Goal: Obtain resource: Download file/media

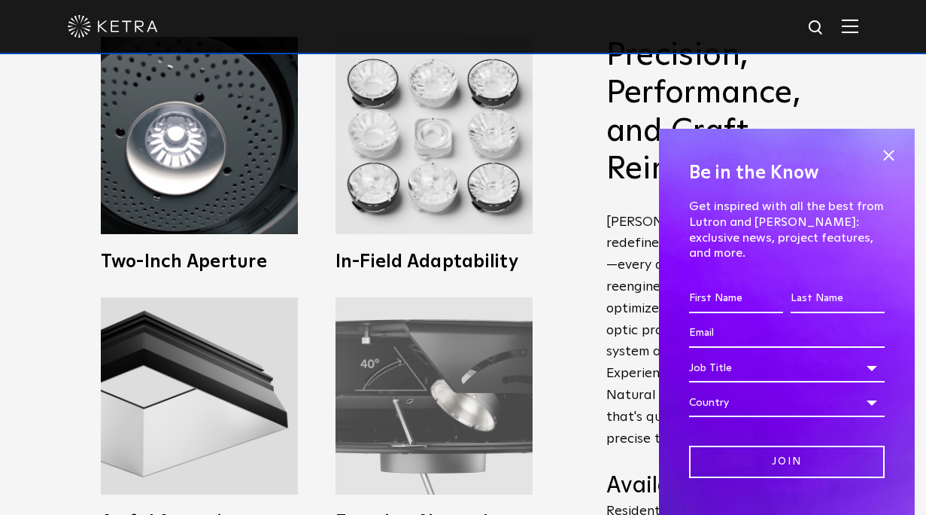
scroll to position [587, 0]
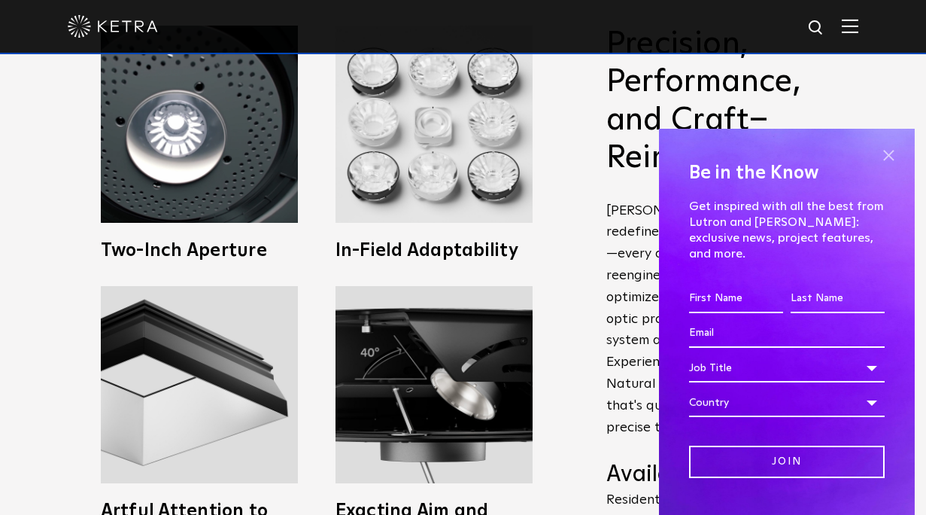
click at [894, 151] on span at bounding box center [888, 155] width 23 height 23
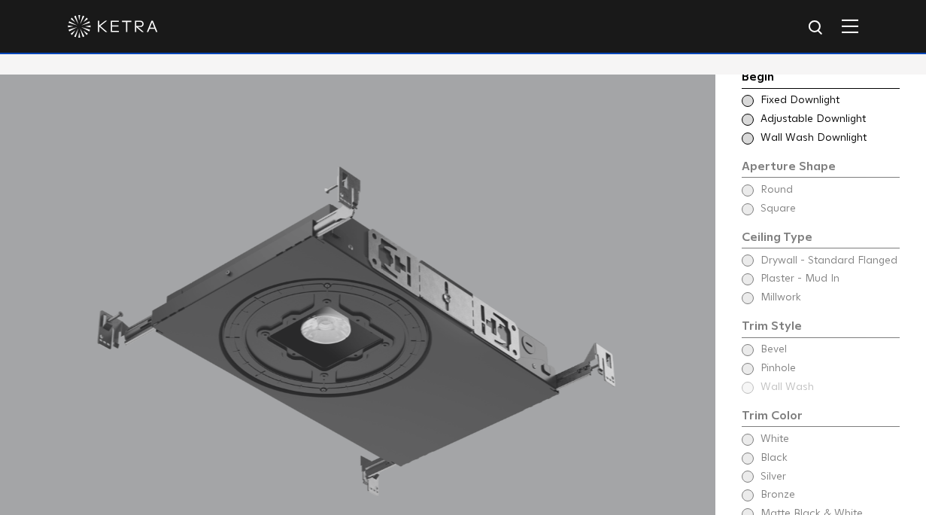
scroll to position [1192, 0]
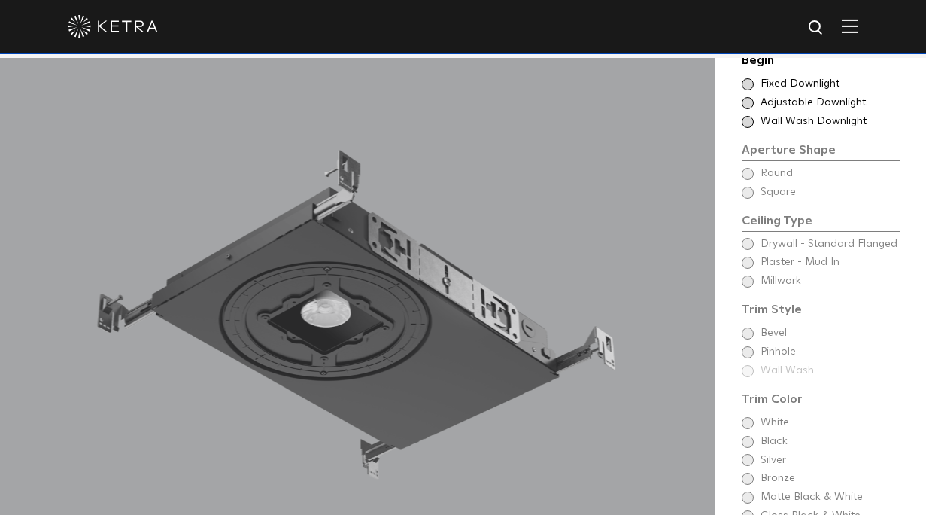
click at [749, 242] on div "Begin Choose Aperture Shape Fixed Downlight Choose Aperture Shape Adjustable Do…" at bounding box center [821, 311] width 158 height 521
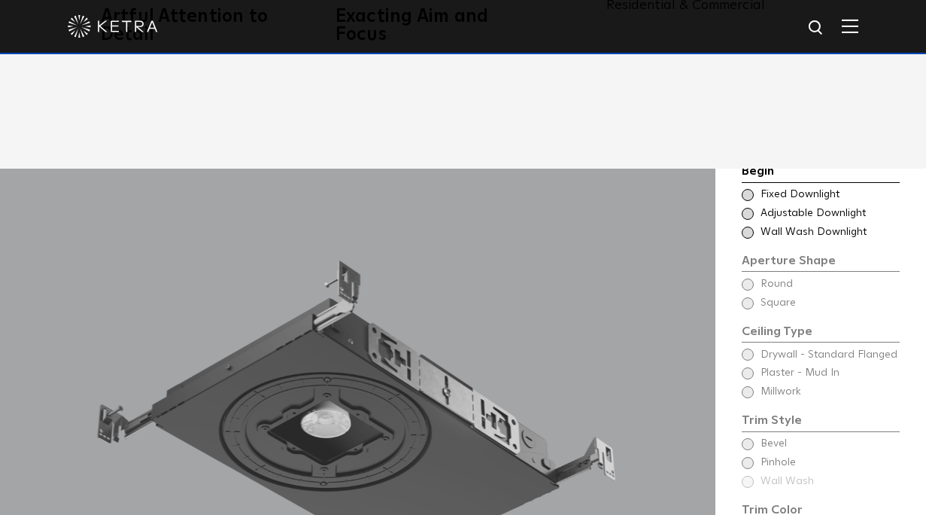
scroll to position [1078, 0]
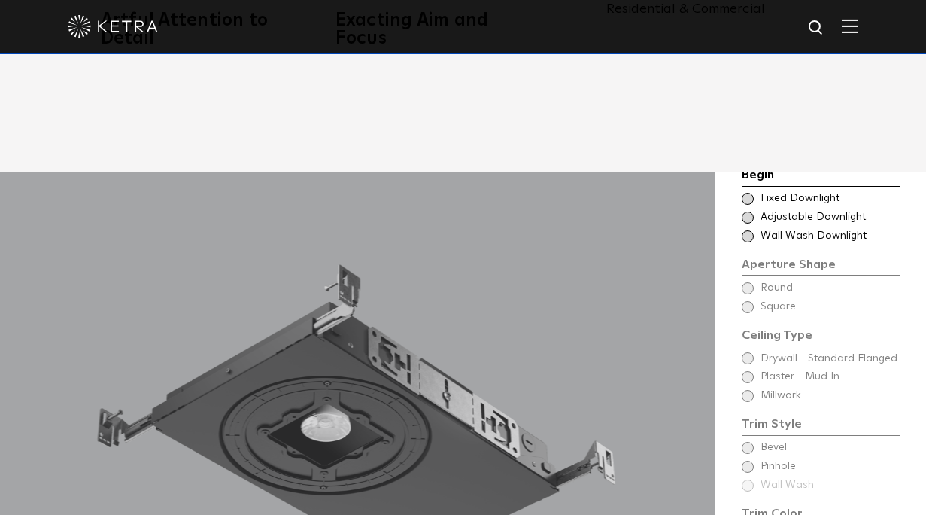
click at [746, 193] on span at bounding box center [748, 199] width 12 height 12
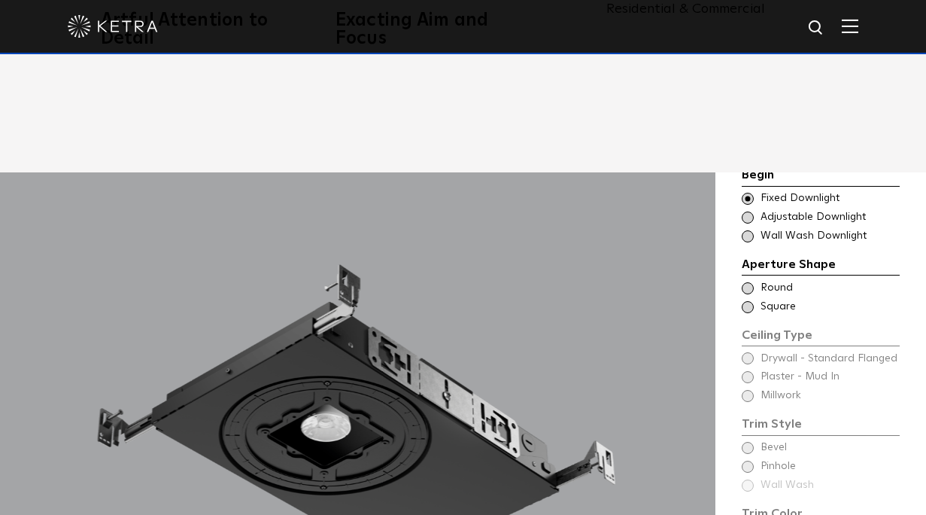
click at [746, 282] on span at bounding box center [748, 288] width 12 height 12
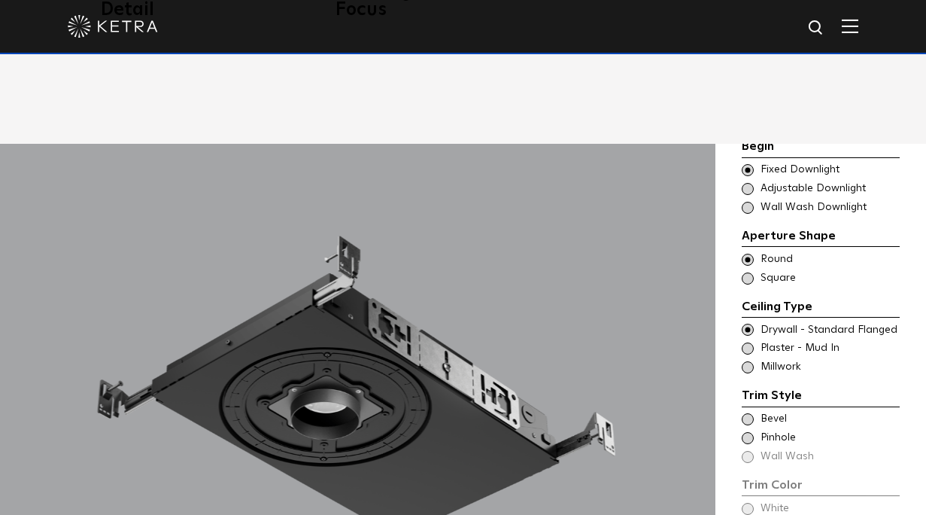
scroll to position [1120, 0]
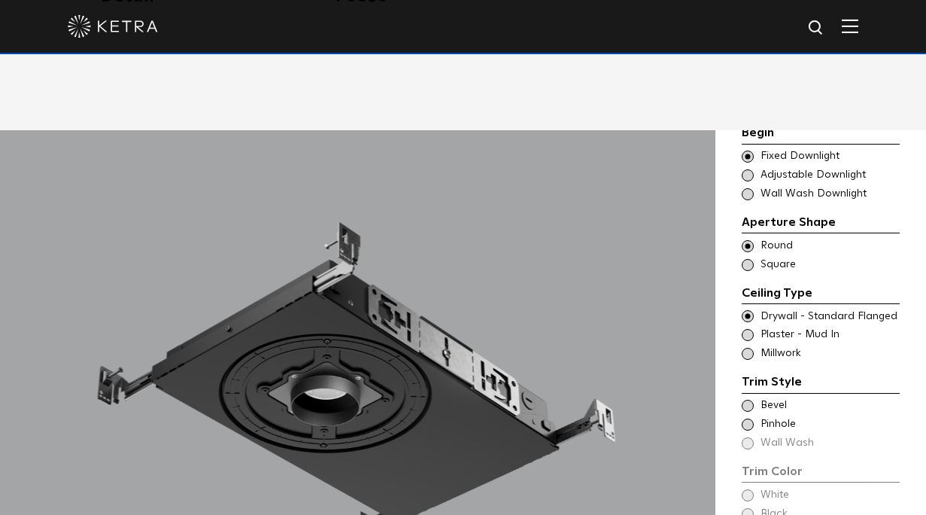
click at [750, 329] on span at bounding box center [748, 335] width 12 height 12
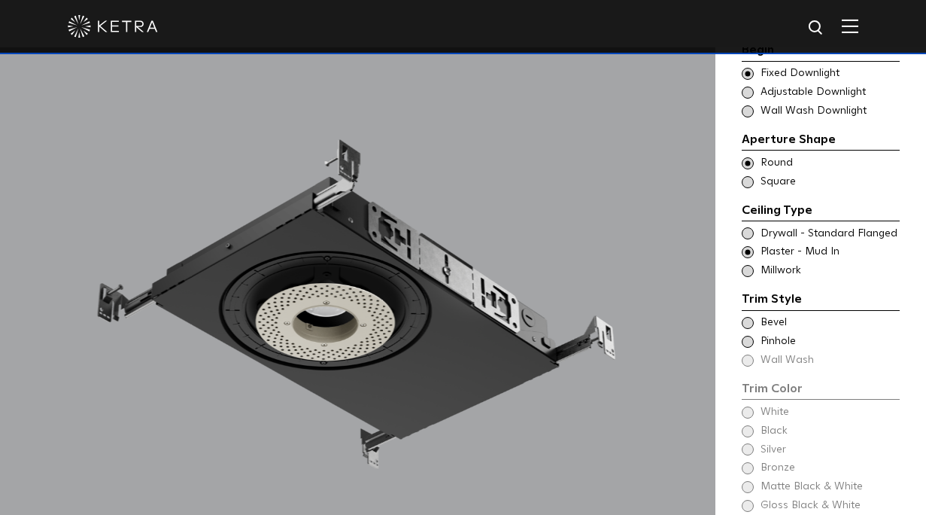
scroll to position [1206, 0]
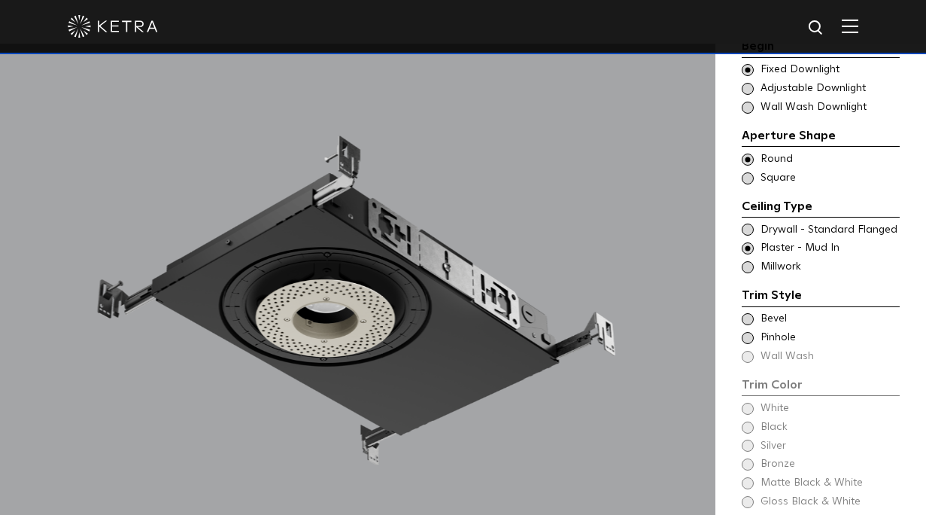
click at [752, 332] on span at bounding box center [748, 338] width 12 height 12
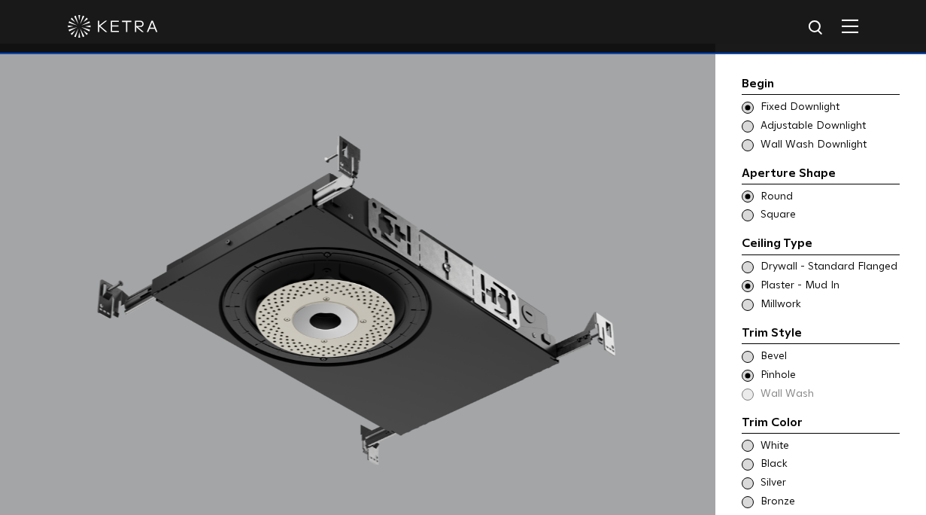
click at [751, 351] on span at bounding box center [748, 357] width 12 height 12
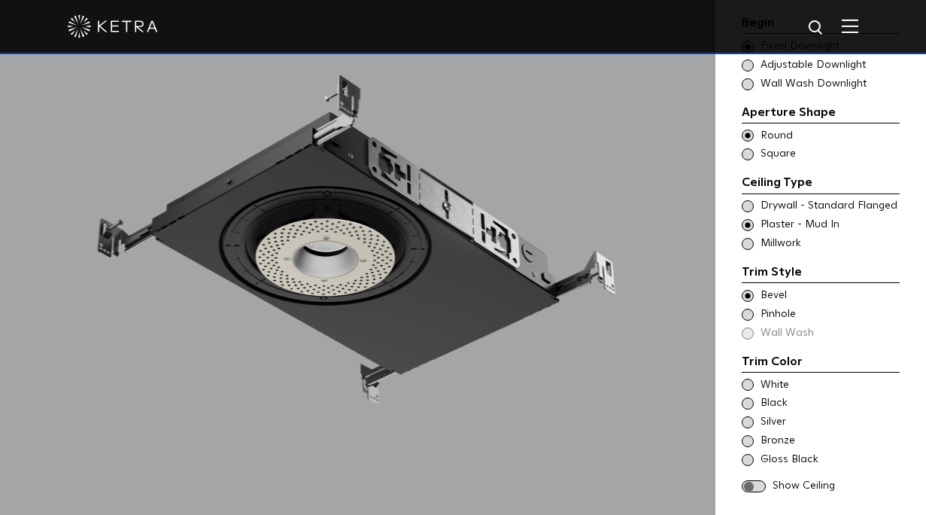
scroll to position [1284, 0]
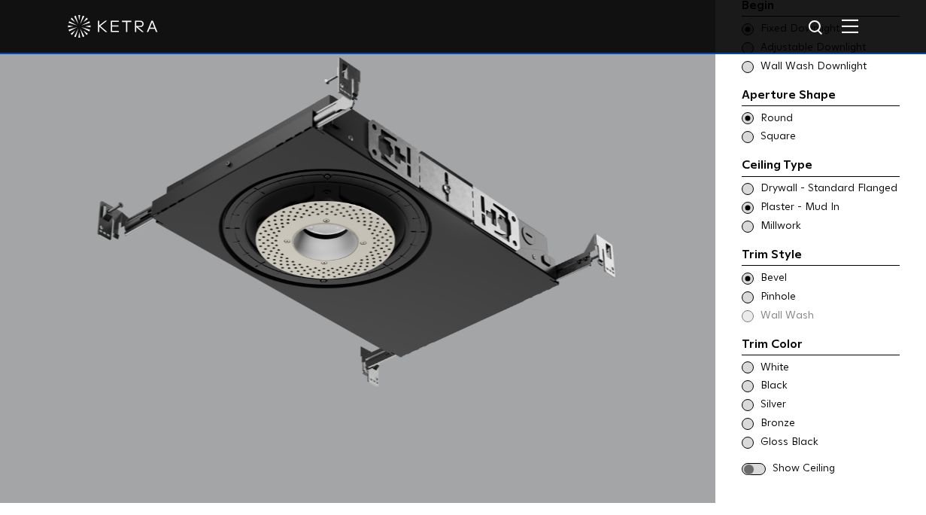
click at [751, 291] on span at bounding box center [748, 297] width 12 height 12
click at [747, 272] on span at bounding box center [748, 278] width 12 height 12
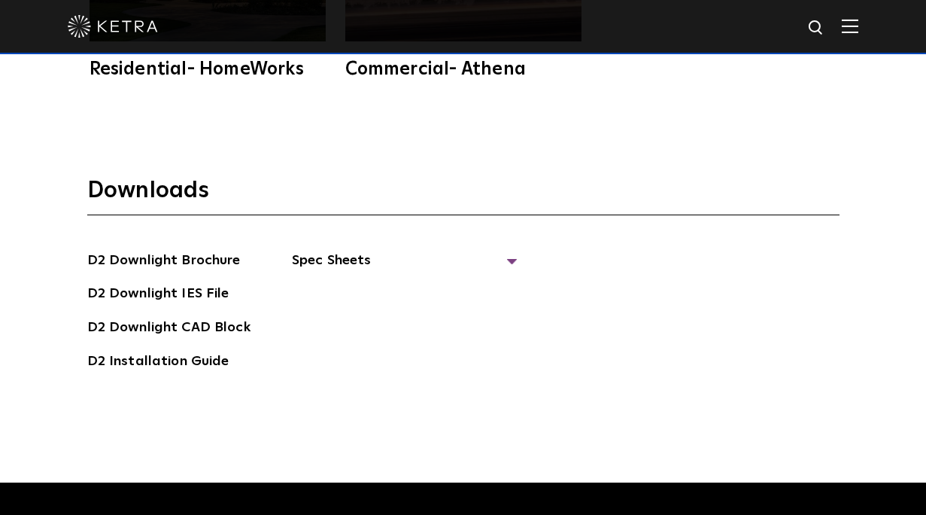
scroll to position [3770, 0]
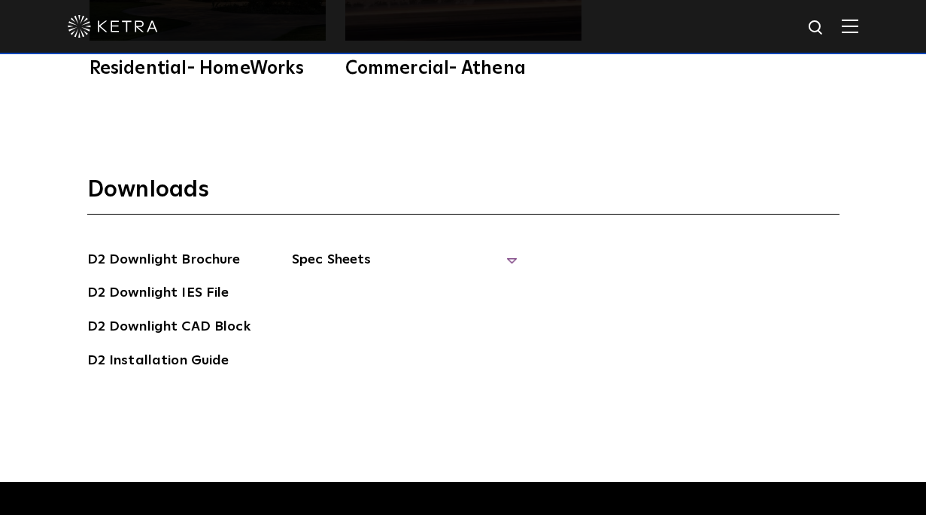
click at [332, 249] on span "Spec Sheets" at bounding box center [405, 265] width 226 height 33
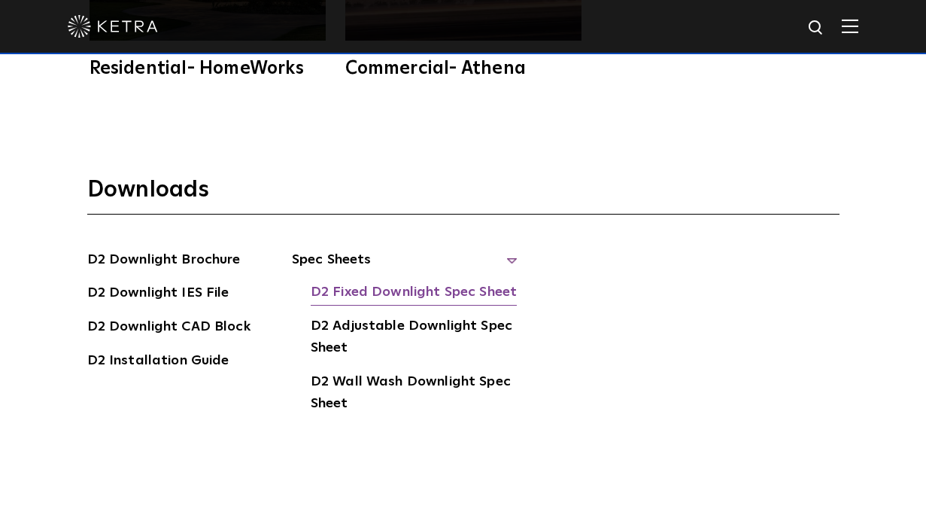
click at [361, 281] on link "D2 Fixed Downlight Spec Sheet" at bounding box center [414, 293] width 206 height 24
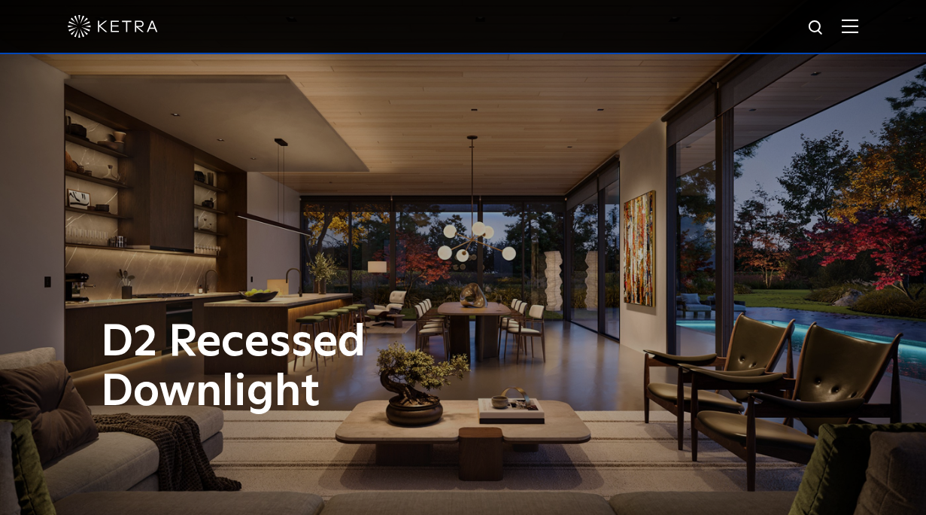
scroll to position [0, 0]
click at [850, 26] on img at bounding box center [850, 26] width 17 height 14
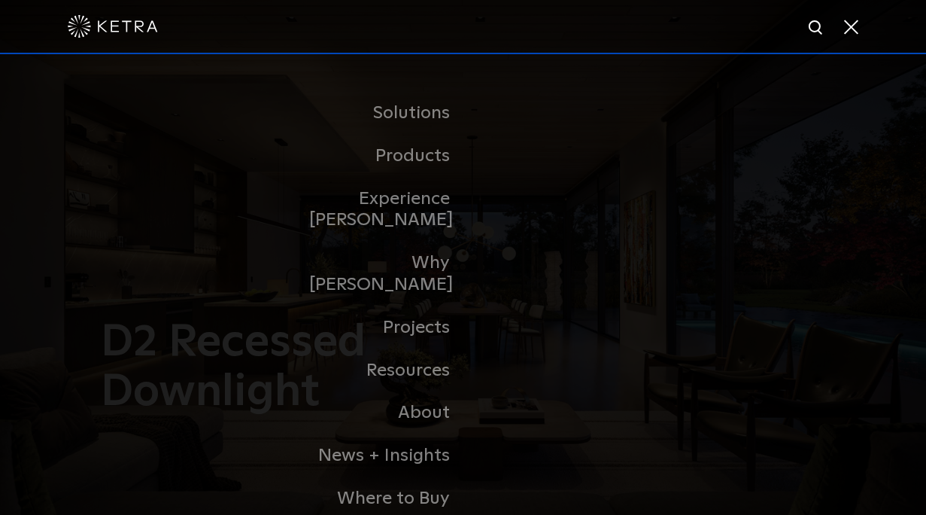
click at [534, 21] on div at bounding box center [463, 26] width 791 height 53
click at [498, 174] on link "Residential Products" at bounding box center [545, 173] width 144 height 22
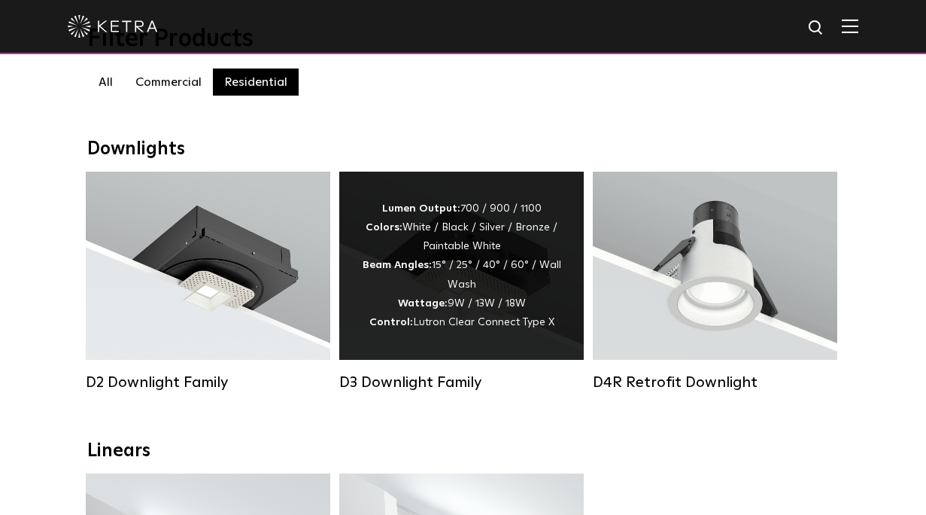
scroll to position [175, 0]
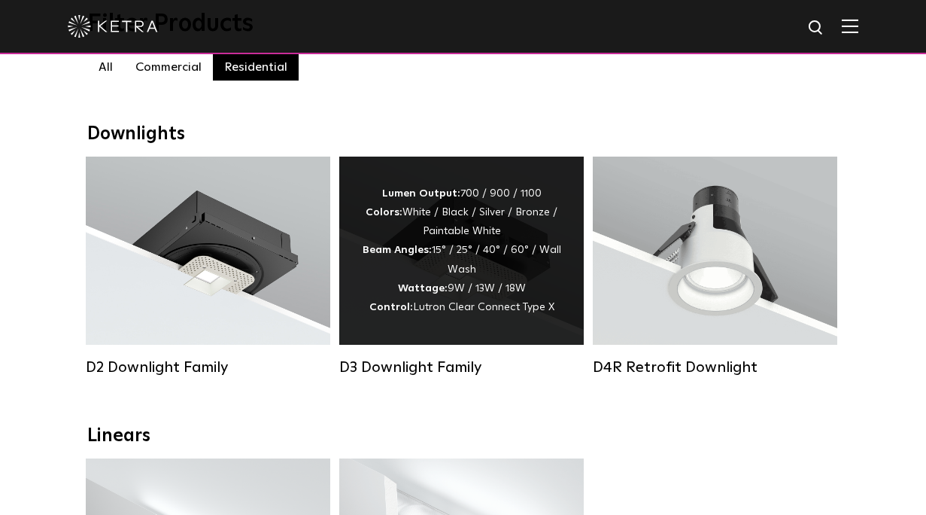
click at [464, 260] on div "Lumen Output: 700 / 900 / 1100 Colors: White / Black / Silver / Bronze / Painta…" at bounding box center [461, 250] width 199 height 132
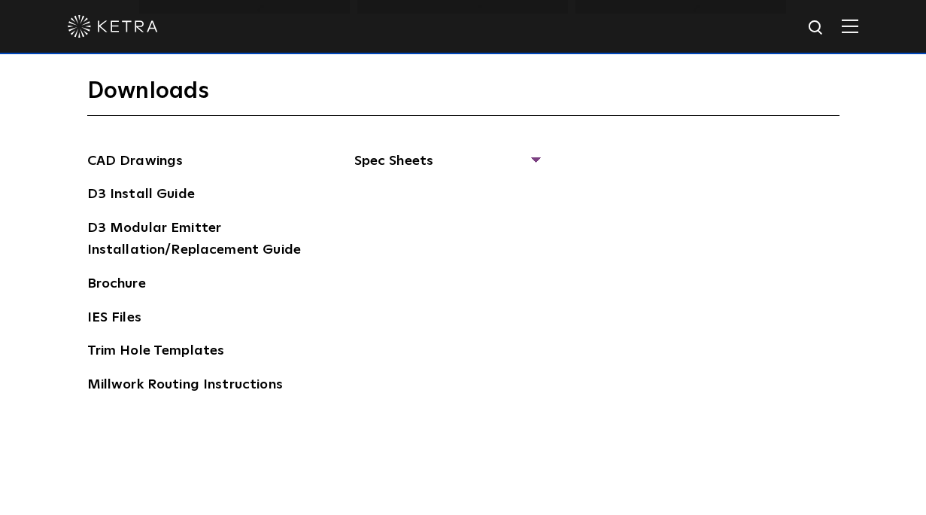
scroll to position [2234, 0]
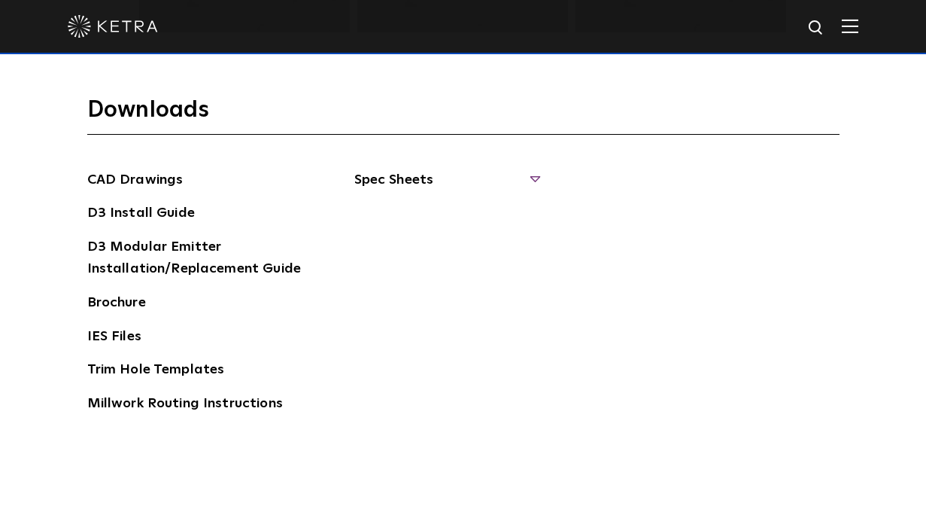
click at [402, 171] on span "Spec Sheets" at bounding box center [446, 185] width 184 height 33
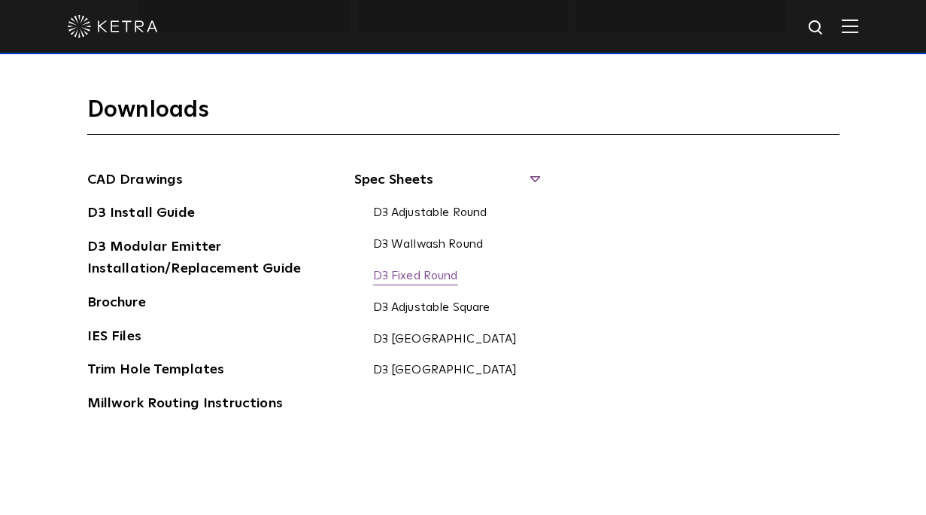
click at [418, 269] on link "D3 Fixed Round" at bounding box center [415, 277] width 85 height 17
